Goal: Transaction & Acquisition: Book appointment/travel/reservation

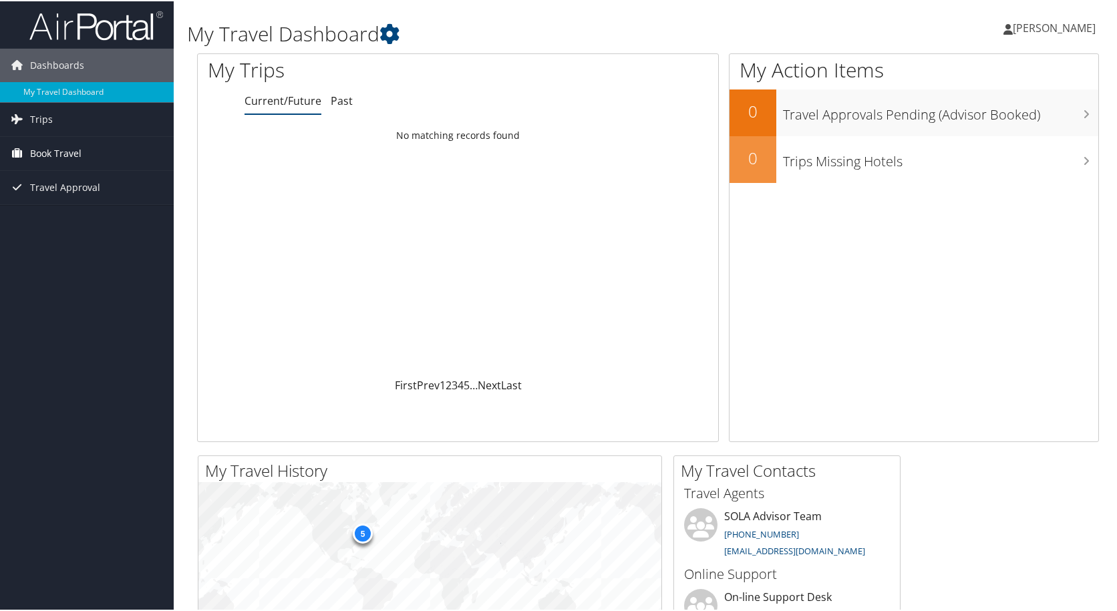
click at [55, 157] on span "Book Travel" at bounding box center [55, 152] width 51 height 33
click at [59, 200] on link "Book/Manage Online Trips" at bounding box center [87, 199] width 174 height 20
click at [1046, 28] on span "[PERSON_NAME]" at bounding box center [1054, 26] width 83 height 15
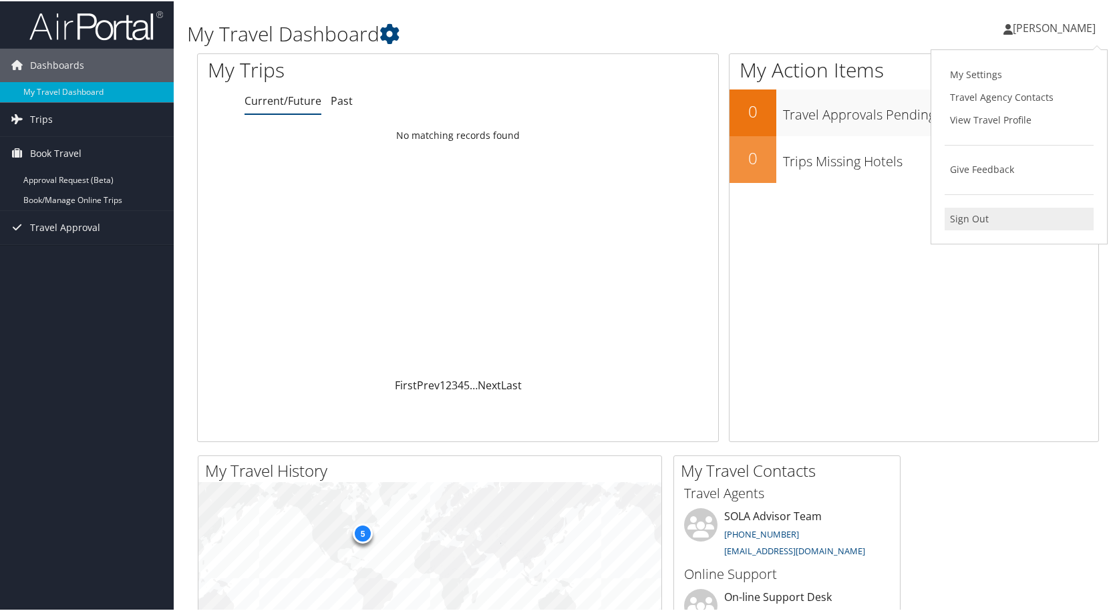
click at [965, 222] on link "Sign Out" at bounding box center [1019, 217] width 149 height 23
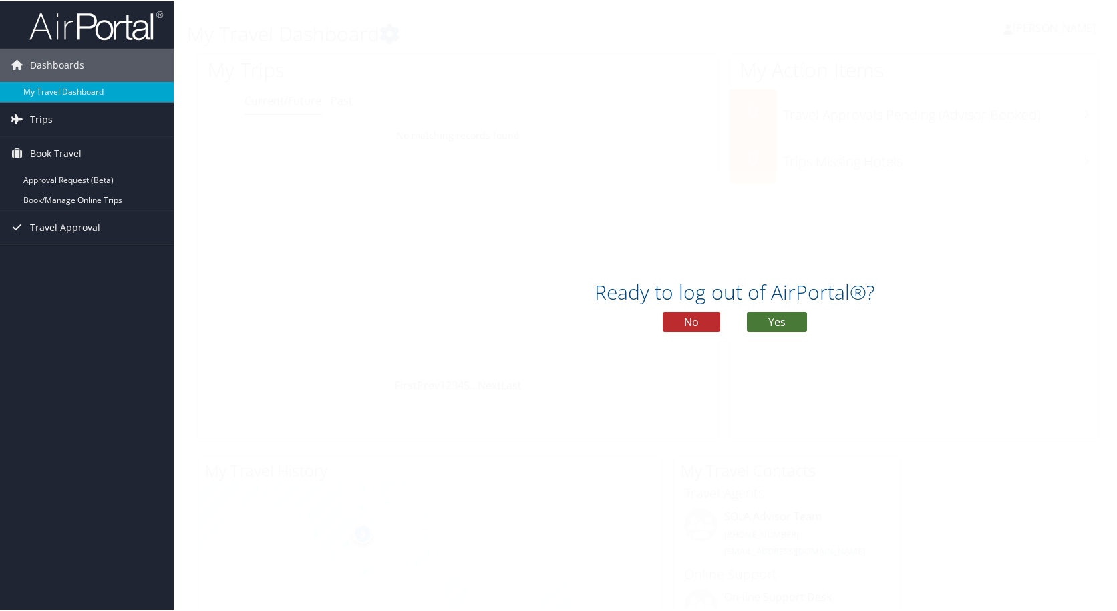
click at [765, 318] on button "Yes" at bounding box center [777, 321] width 60 height 20
